Goal: Transaction & Acquisition: Purchase product/service

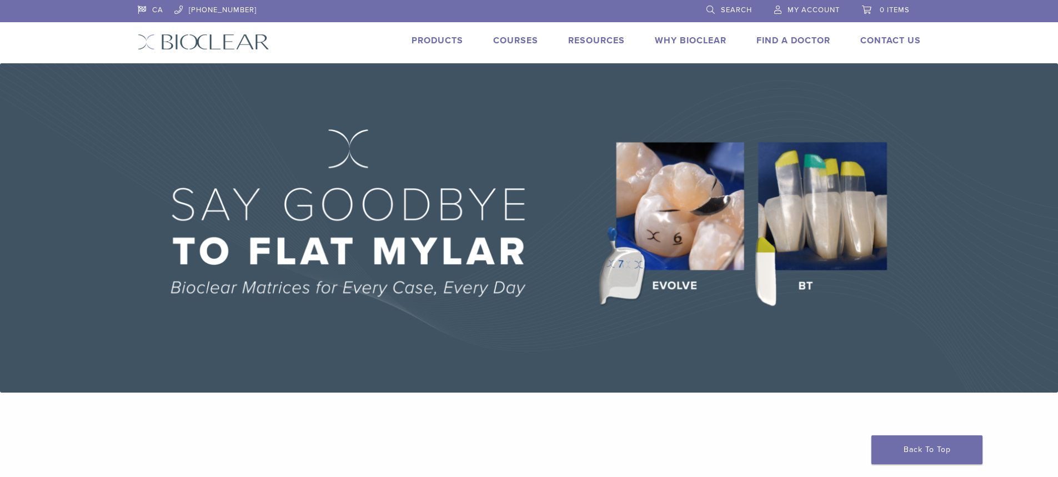
click at [440, 42] on link "Products" at bounding box center [437, 40] width 52 height 11
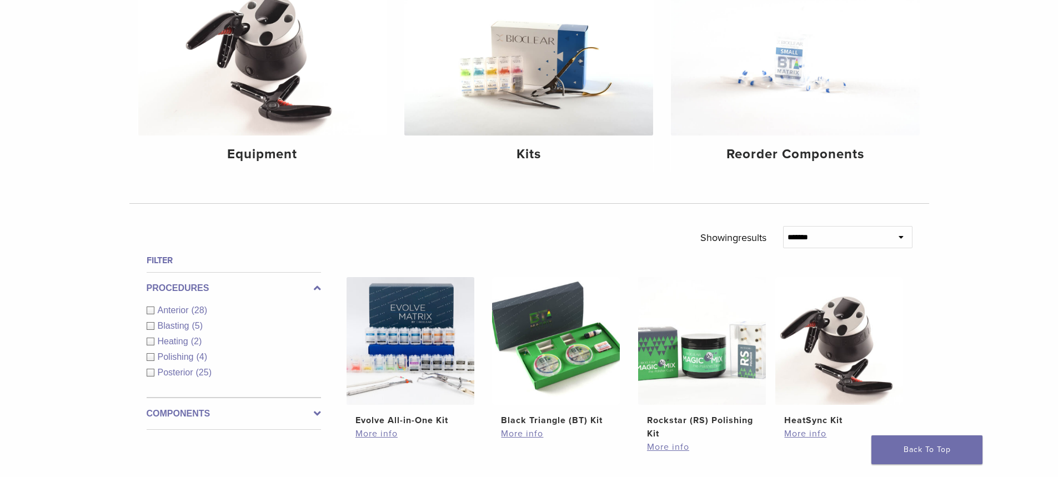
scroll to position [185, 0]
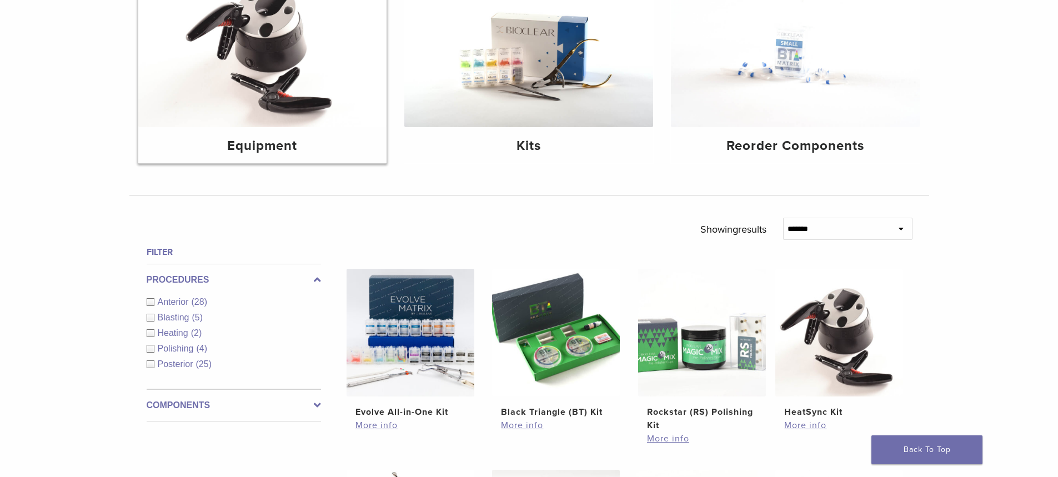
click at [284, 69] on img at bounding box center [262, 44] width 249 height 166
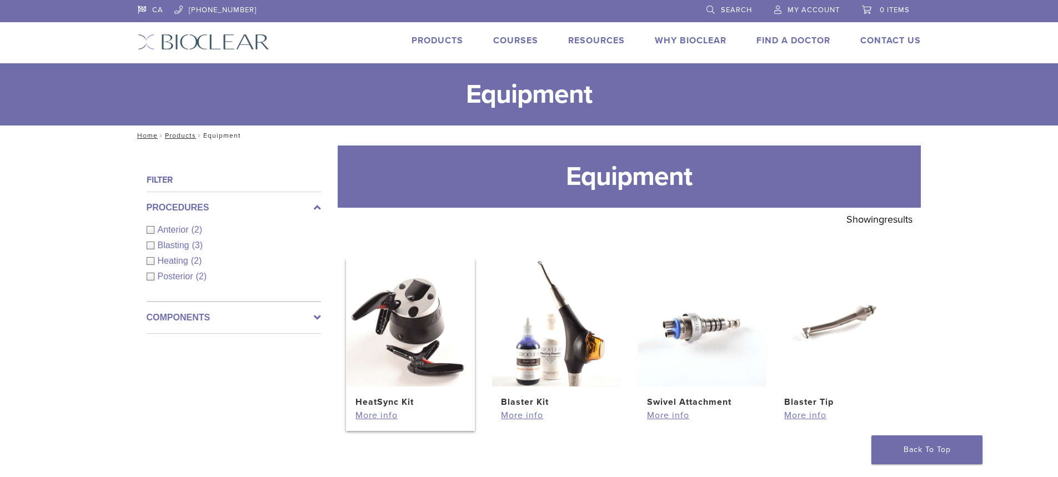
click at [405, 318] on img at bounding box center [410, 323] width 128 height 128
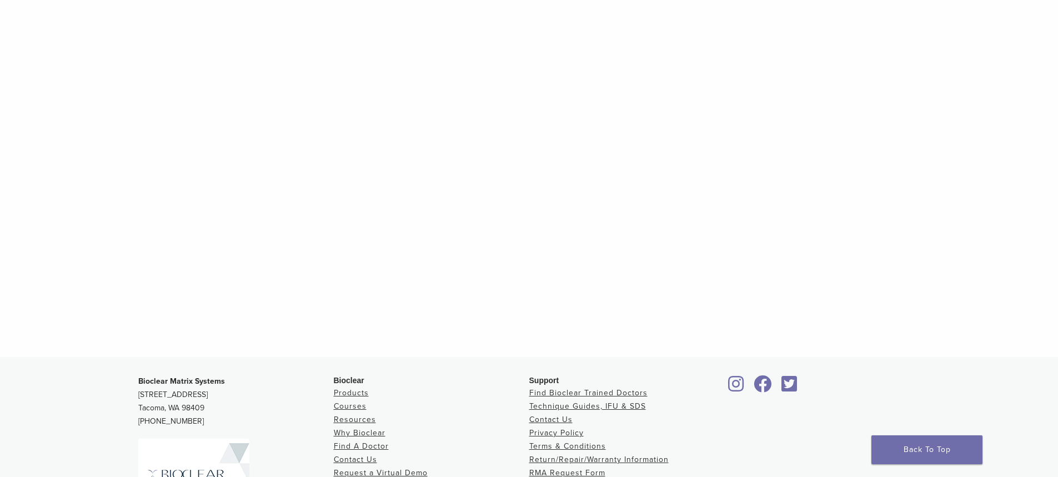
scroll to position [1070, 0]
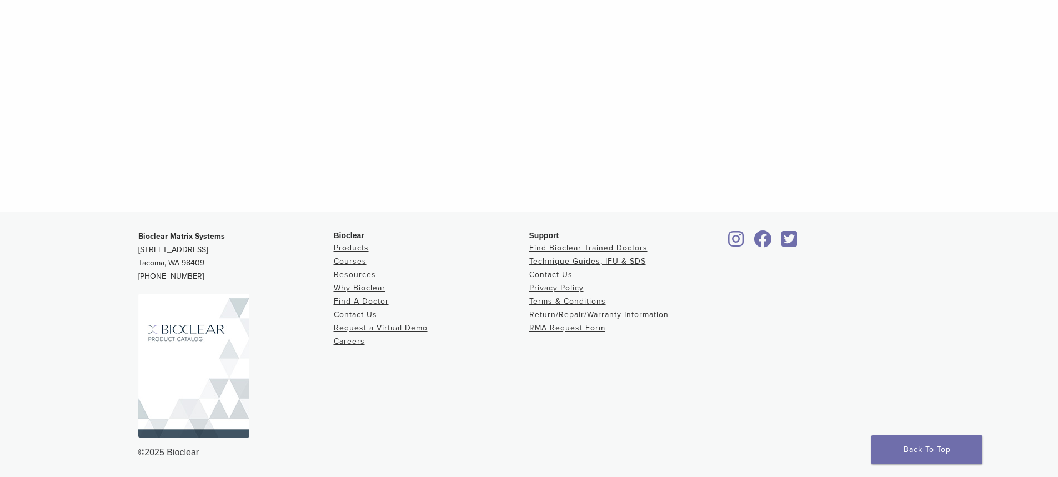
click at [208, 343] on img at bounding box center [193, 366] width 111 height 144
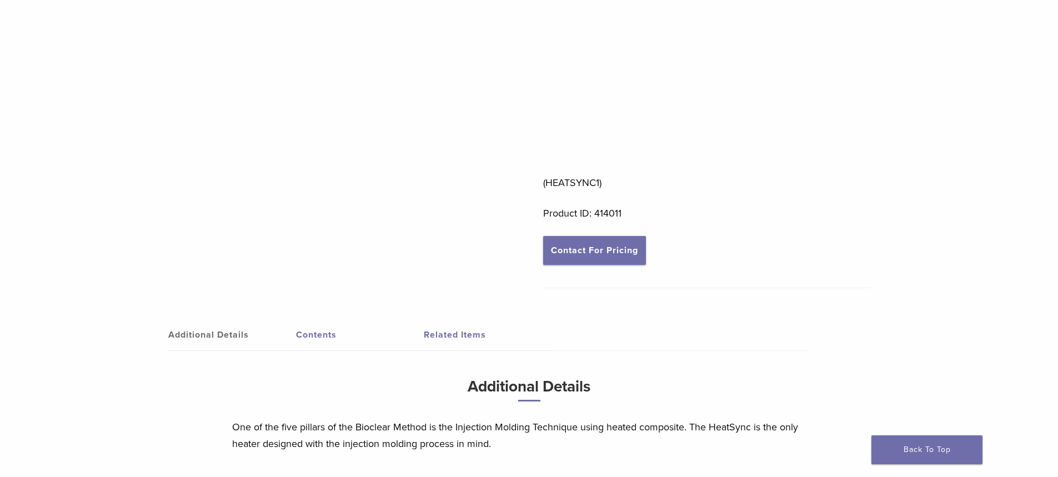
scroll to position [0, 0]
